Goal: Task Accomplishment & Management: Use online tool/utility

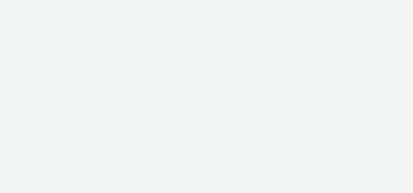
select select "2fc77e36-bb93-4aa3-9dff-dcb08e02eac6"
select select "2405a9d4-3350-4458-8d06-44f78962fa76"
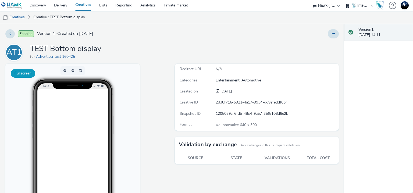
click at [24, 71] on button "Fullscreen" at bounding box center [23, 73] width 24 height 9
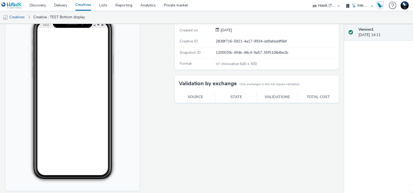
scroll to position [65, 0]
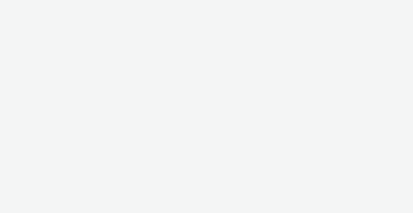
select select "2fc77e36-bb93-4aa3-9dff-dcb08e02eac6"
select select "2405a9d4-3350-4458-8d06-44f78962fa76"
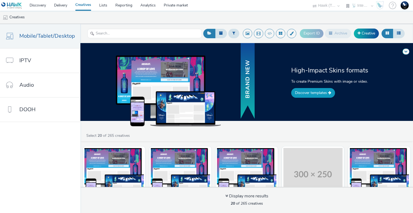
click at [319, 93] on link "Discover templates" at bounding box center [313, 93] width 44 height 10
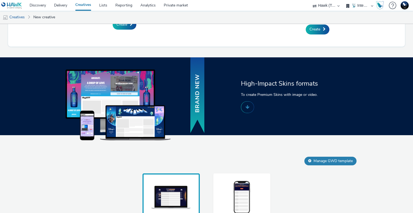
scroll to position [263, 0]
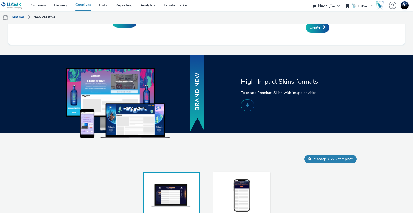
click at [236, 186] on img at bounding box center [242, 196] width 40 height 36
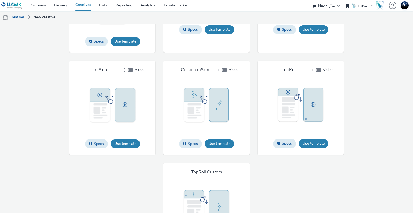
scroll to position [693, 0]
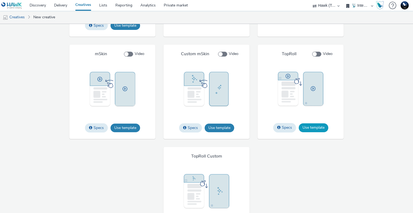
click at [311, 127] on button "Use template" at bounding box center [314, 127] width 30 height 9
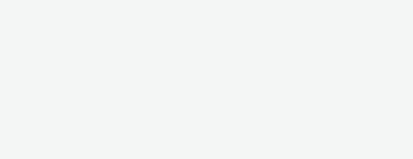
select select "2fc77e36-bb93-4aa3-9dff-dcb08e02eac6"
select select "2405a9d4-3350-4458-8d06-44f78962fa76"
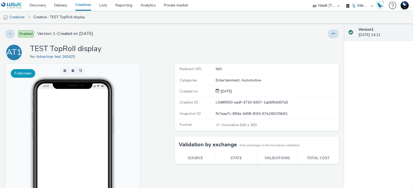
click at [29, 74] on button "Fullscreen" at bounding box center [23, 73] width 24 height 9
click at [332, 34] on icon at bounding box center [333, 34] width 3 height 4
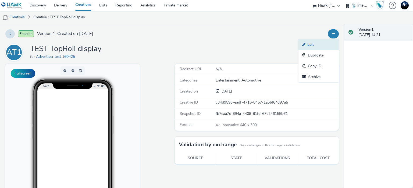
click at [316, 44] on link "Edit" at bounding box center [319, 44] width 40 height 11
click at [11, 75] on button "Fullscreen" at bounding box center [23, 73] width 24 height 9
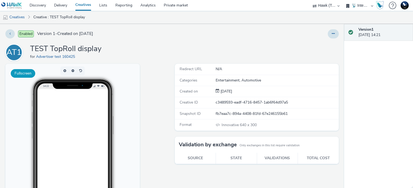
click at [20, 74] on button "Fullscreen" at bounding box center [23, 73] width 24 height 9
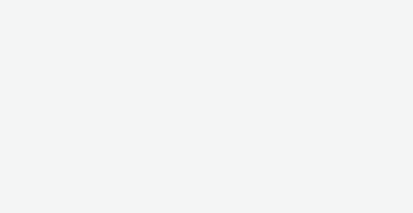
select select "2fc77e36-bb93-4aa3-9dff-dcb08e02eac6"
select select "2405a9d4-3350-4458-8d06-44f78962fa76"
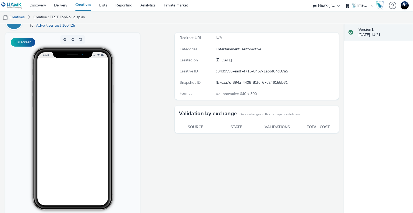
scroll to position [45, 0]
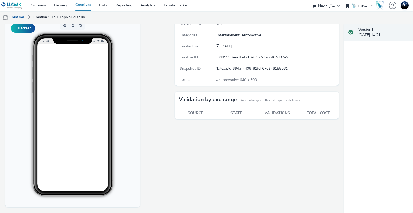
click at [18, 17] on link "Creatives" at bounding box center [13, 17] width 27 height 13
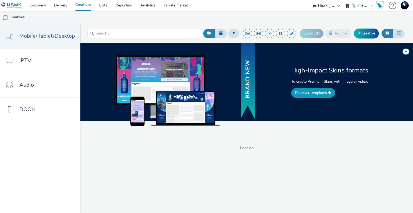
click at [305, 91] on link "Discover templates" at bounding box center [313, 93] width 44 height 10
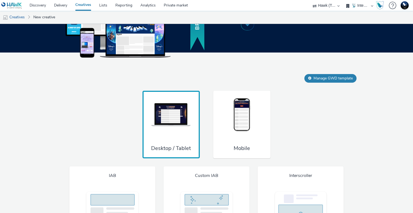
click at [248, 132] on img at bounding box center [242, 115] width 40 height 36
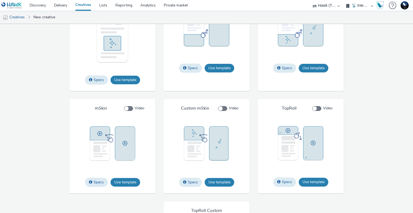
scroll to position [640, 0]
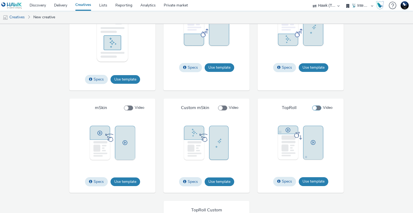
click at [313, 107] on span at bounding box center [316, 107] width 9 height 5
click at [313, 107] on input "Video" at bounding box center [313, 107] width 3 height 3
checkbox input "true"
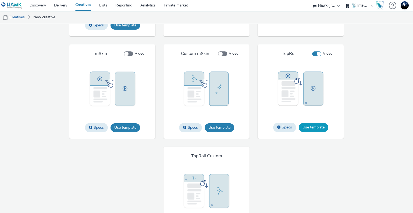
click at [307, 128] on button "Use template" at bounding box center [314, 127] width 30 height 9
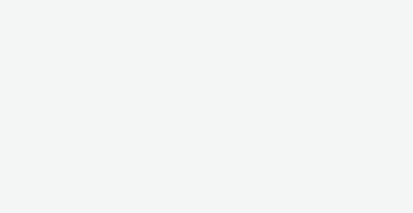
select select "2fc77e36-bb93-4aa3-9dff-dcb08e02eac6"
select select "2405a9d4-3350-4458-8d06-44f78962fa76"
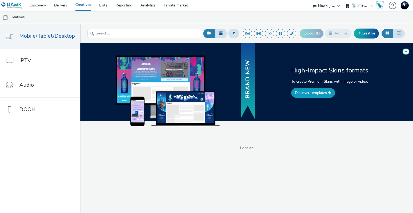
click at [320, 94] on link "Discover templates" at bounding box center [313, 93] width 44 height 10
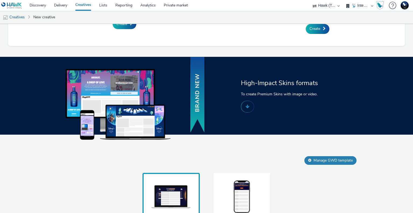
scroll to position [263, 0]
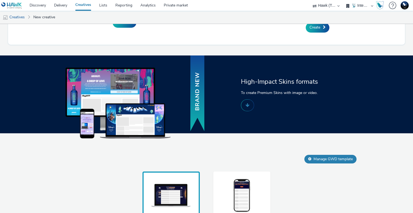
click at [237, 192] on img at bounding box center [242, 196] width 40 height 36
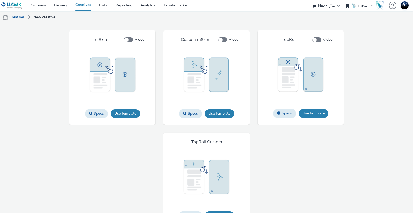
scroll to position [721, 0]
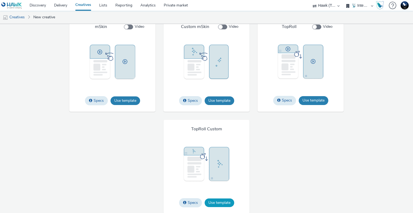
click at [220, 200] on button "Use template" at bounding box center [220, 202] width 30 height 9
